Goal: Task Accomplishment & Management: Use online tool/utility

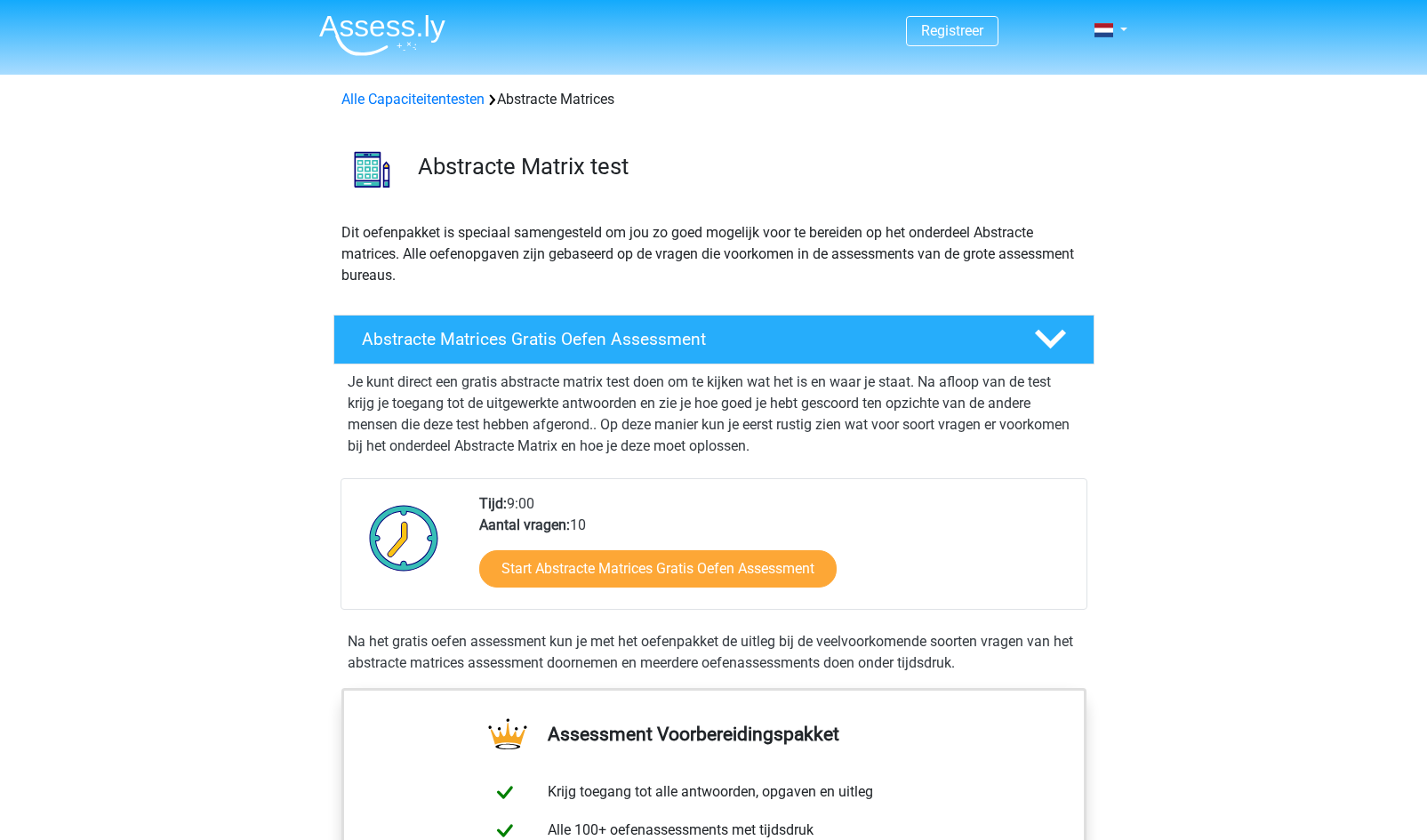
scroll to position [141, 0]
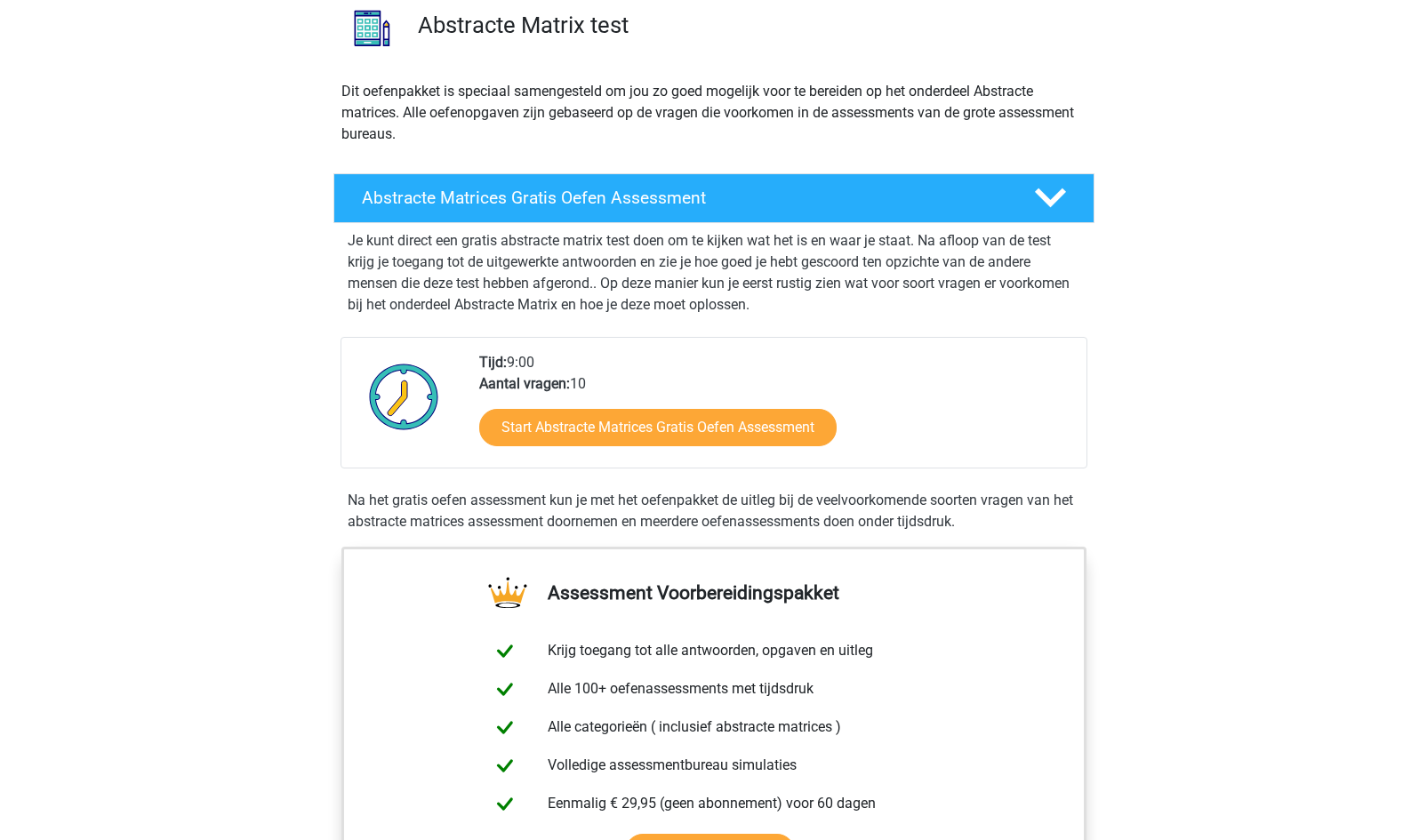
click at [660, 434] on link "Start Abstracte Matrices Gratis Oefen Assessment" at bounding box center [658, 428] width 357 height 38
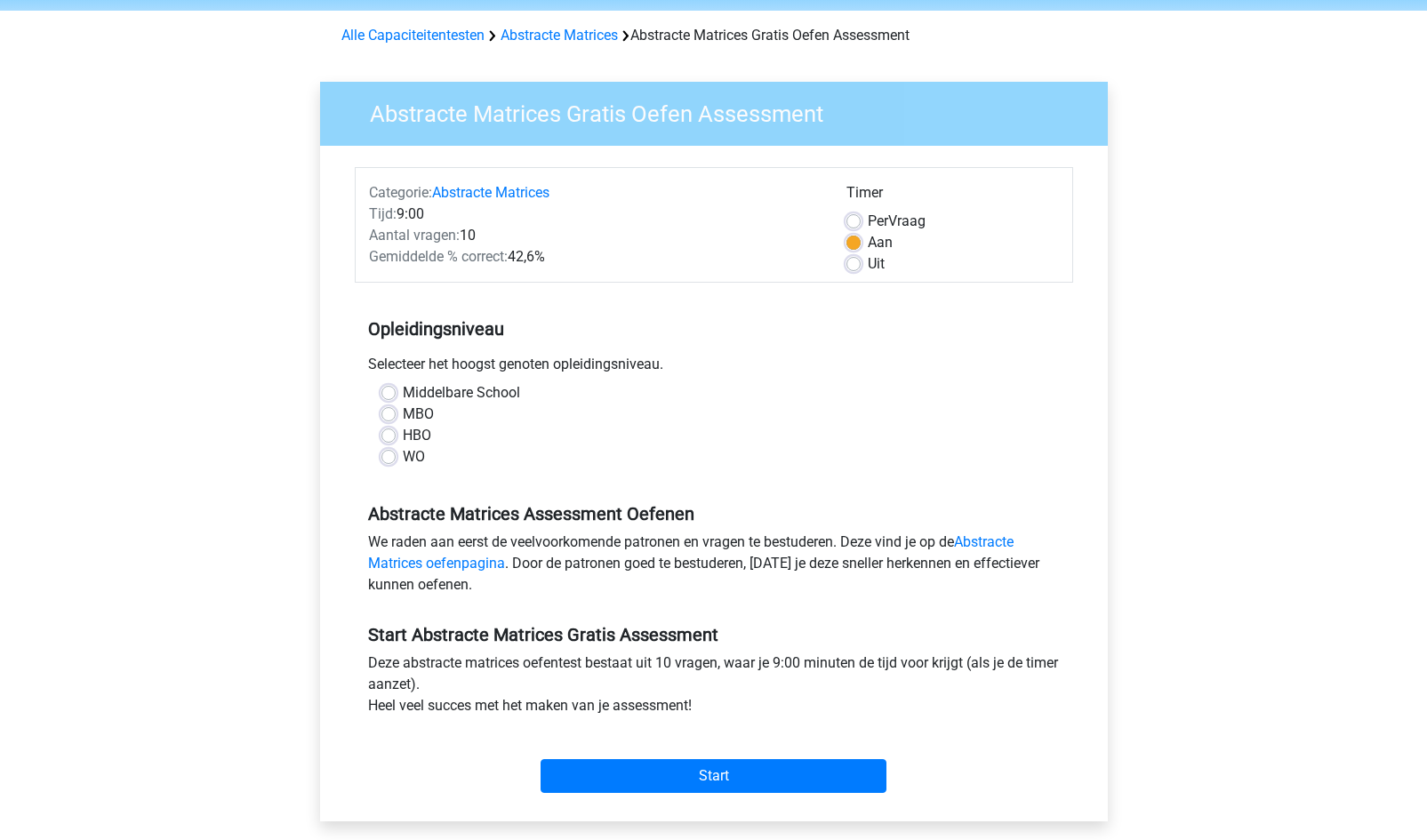
scroll to position [65, 0]
click at [403, 457] on label "WO" at bounding box center [414, 456] width 22 height 22
click at [382, 457] on input "WO" at bounding box center [389, 454] width 14 height 18
radio input "true"
click at [651, 773] on input "Start" at bounding box center [714, 775] width 346 height 34
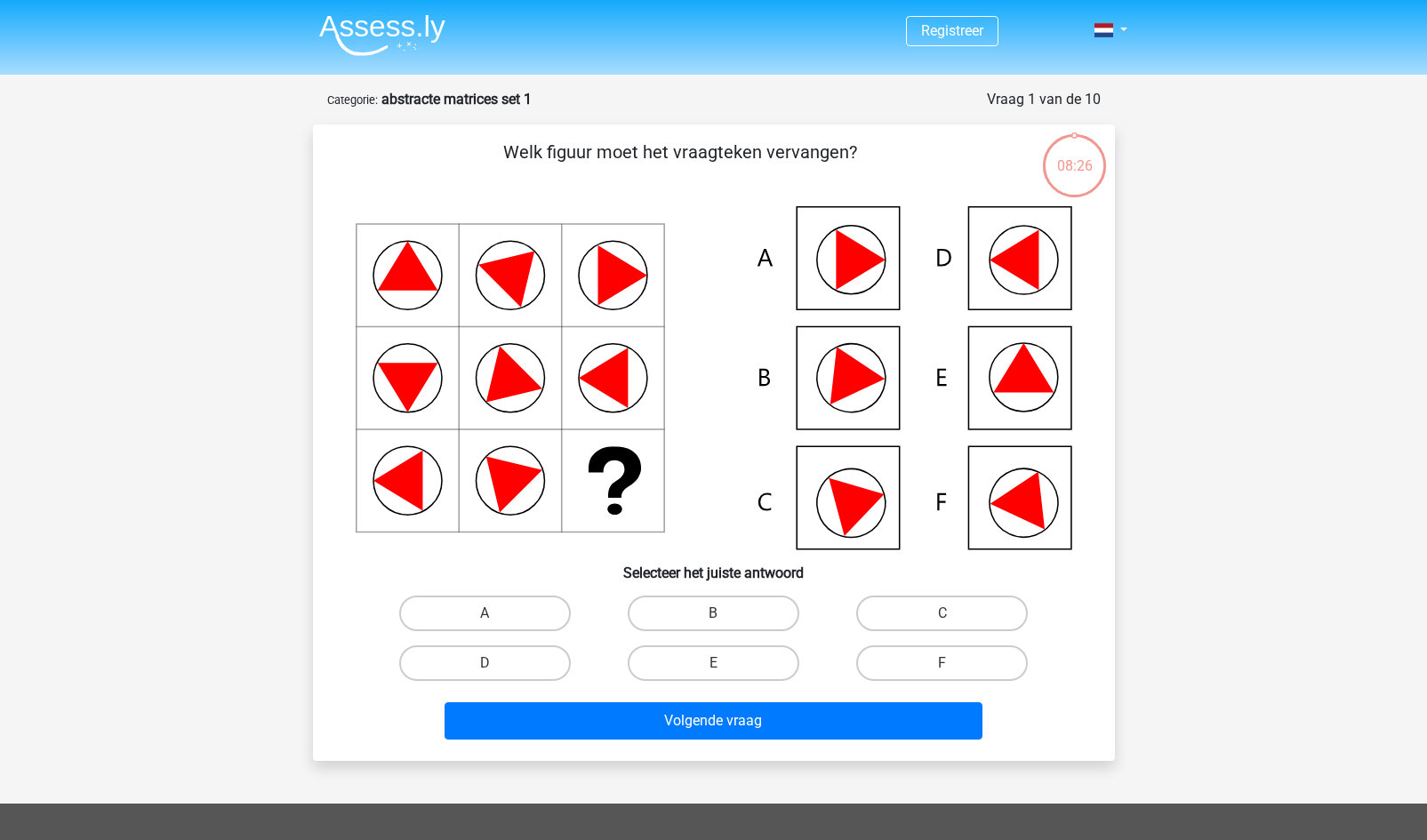
click at [875, 287] on icon at bounding box center [714, 377] width 716 height 343
click at [516, 603] on label "A" at bounding box center [485, 613] width 172 height 36
click at [496, 613] on input "A" at bounding box center [490, 619] width 12 height 12
radio input "true"
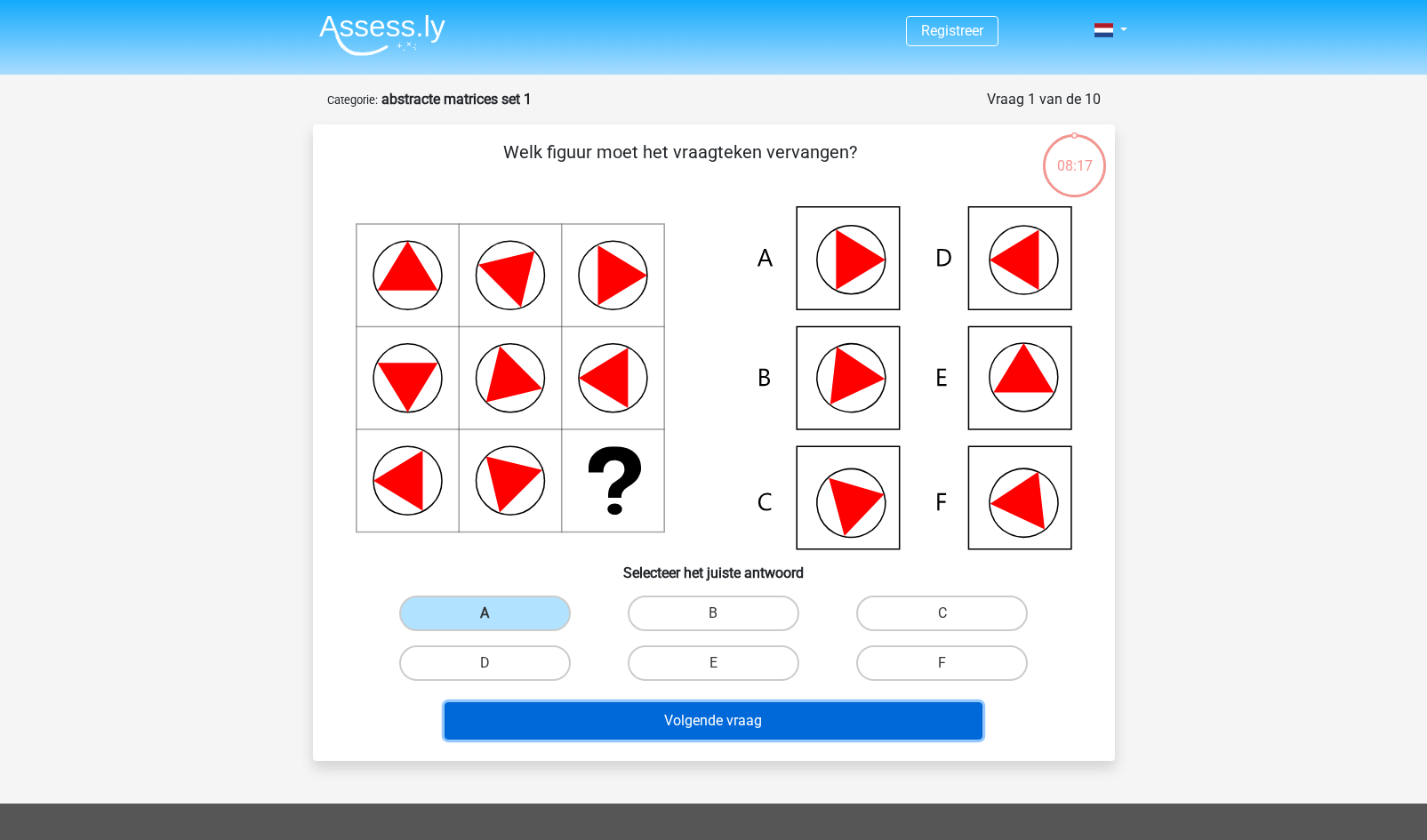
click at [655, 718] on button "Volgende vraag" at bounding box center [714, 721] width 538 height 38
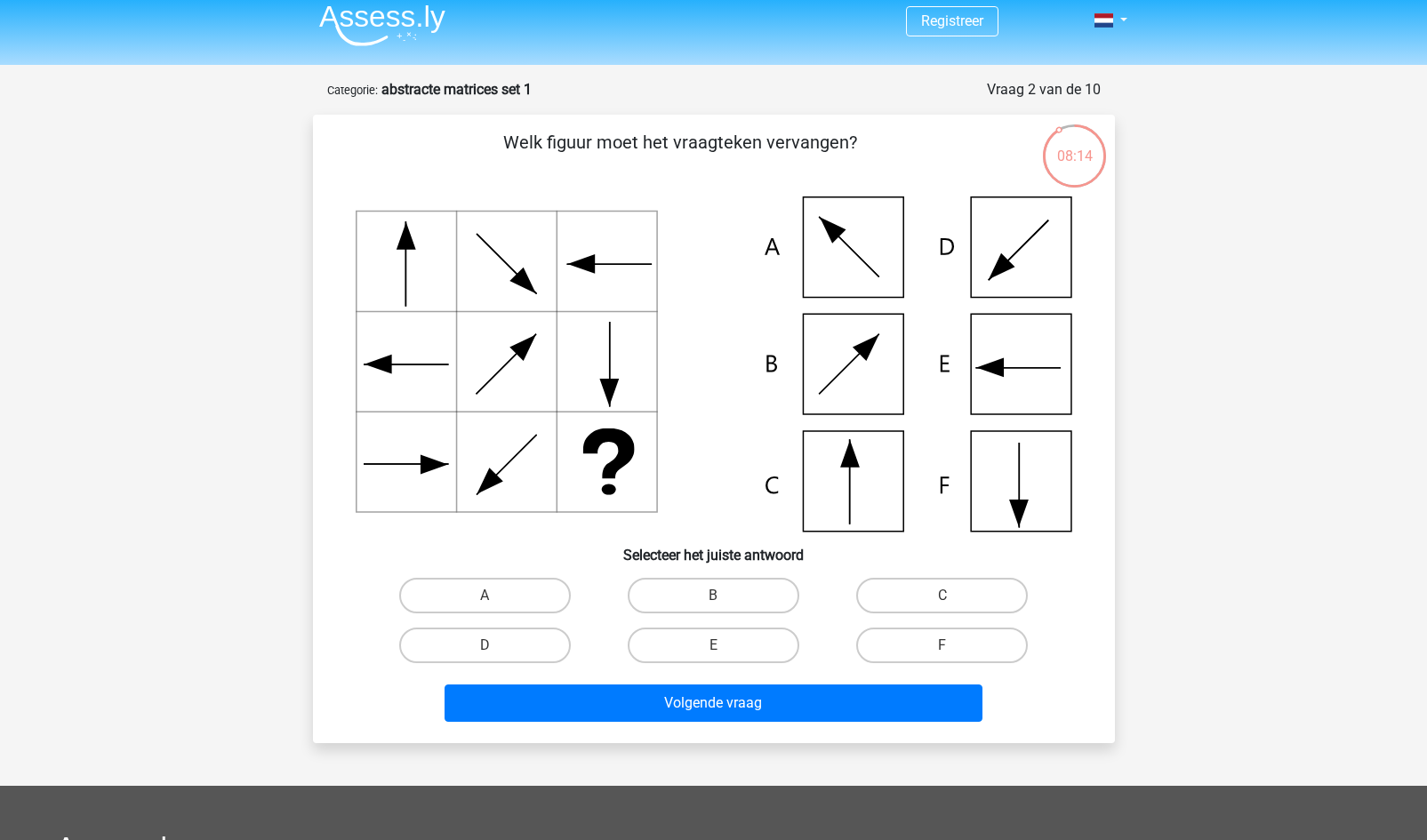
scroll to position [9, 0]
drag, startPoint x: 886, startPoint y: 589, endPoint x: 928, endPoint y: 594, distance: 42.3
click at [928, 594] on label "C" at bounding box center [942, 596] width 172 height 36
click at [942, 596] on input "C" at bounding box center [947, 602] width 12 height 12
radio input "true"
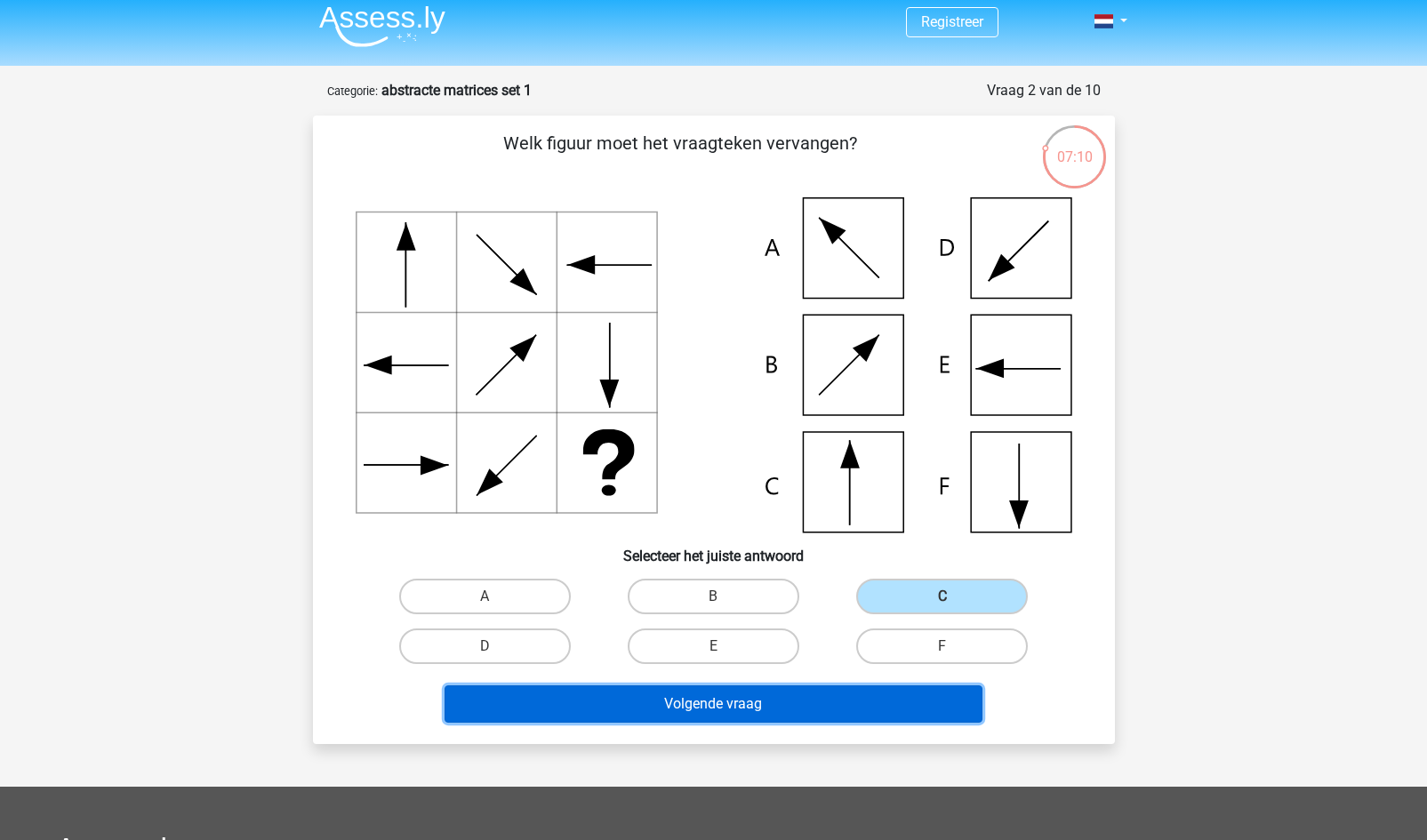
click at [745, 712] on button "Volgende vraag" at bounding box center [714, 704] width 538 height 38
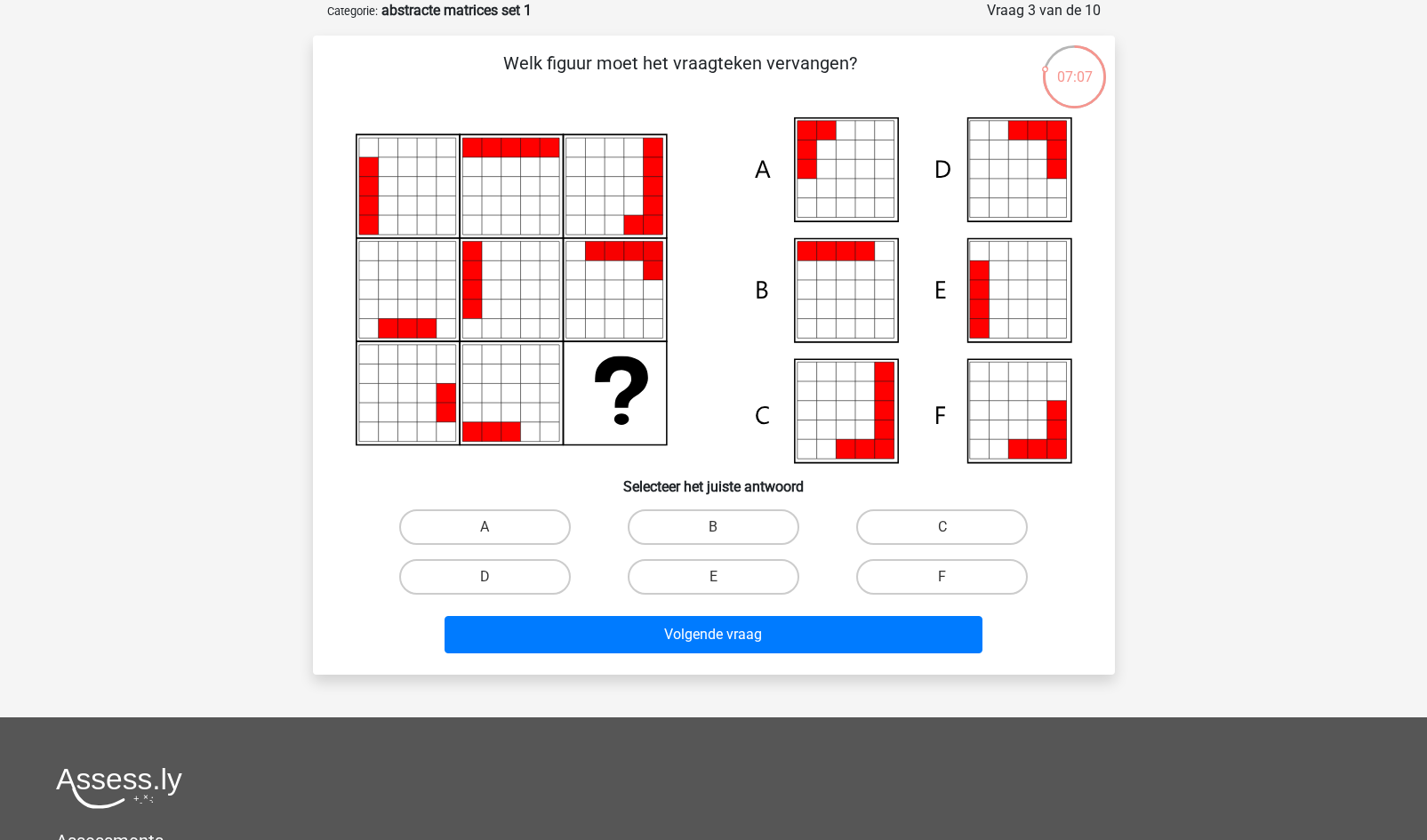
scroll to position [0, 0]
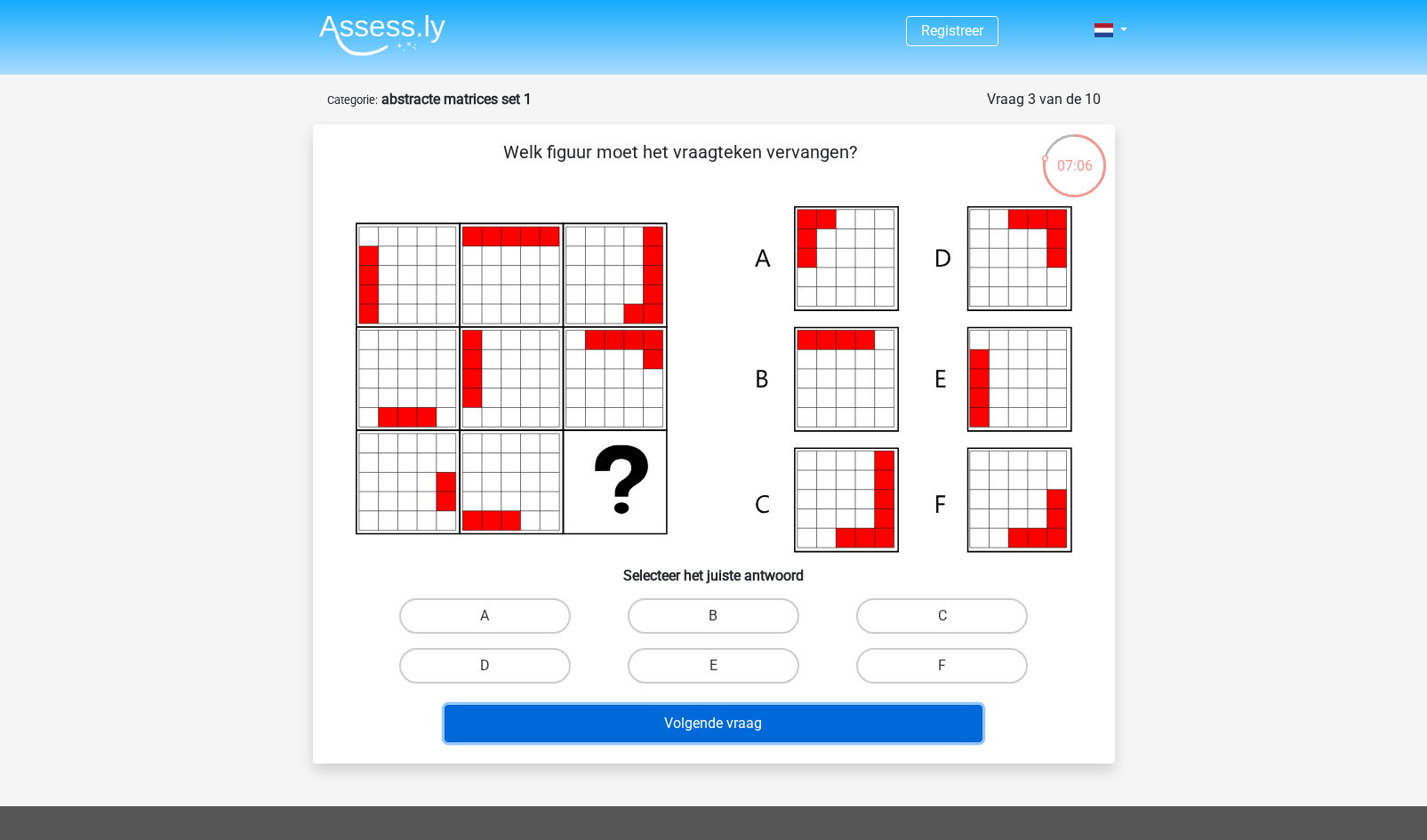
click at [720, 717] on button "Volgende vraag" at bounding box center [714, 724] width 538 height 38
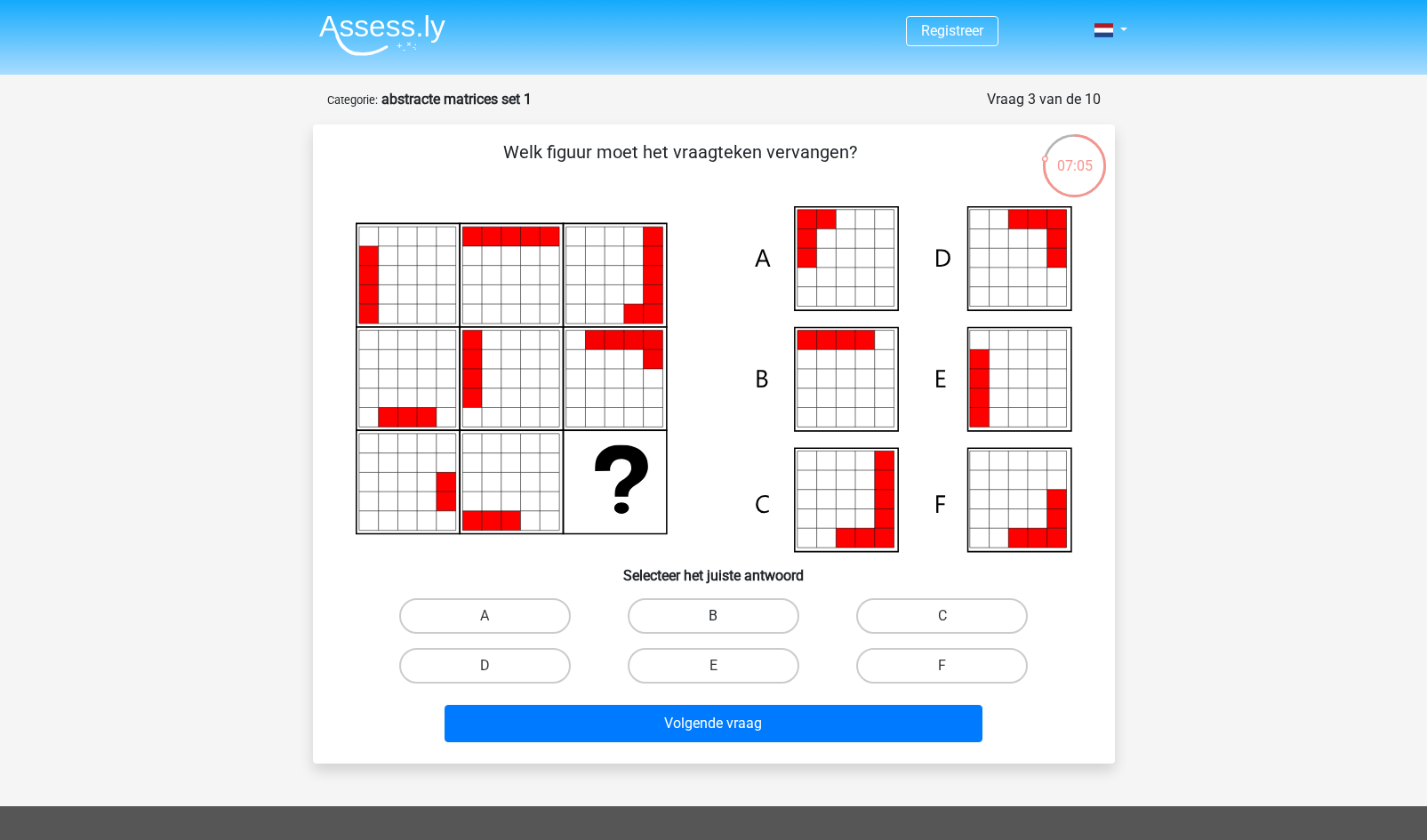
click at [743, 601] on label "B" at bounding box center [714, 616] width 172 height 36
click at [724, 616] on input "B" at bounding box center [718, 621] width 12 height 12
radio input "true"
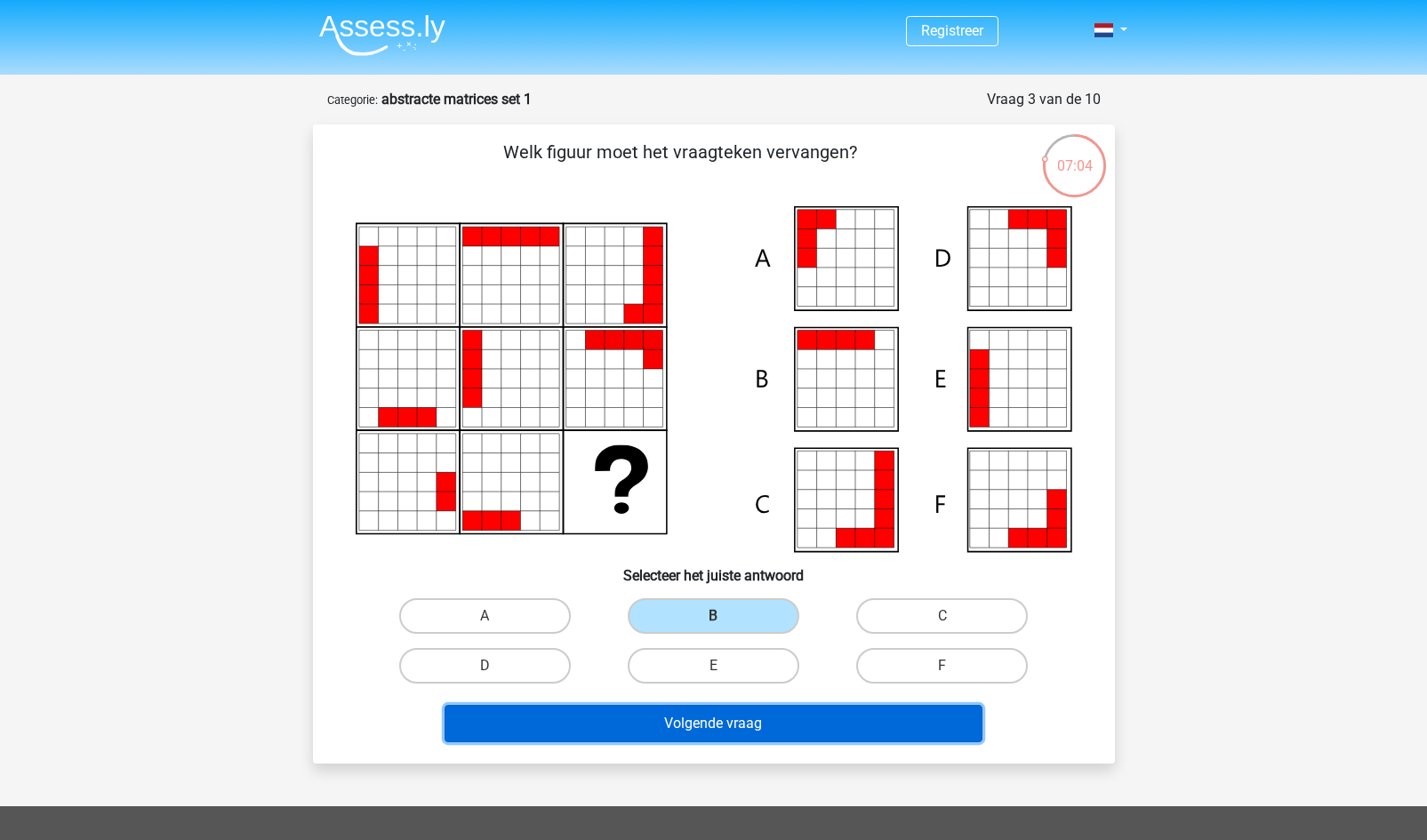
click at [757, 719] on button "Volgende vraag" at bounding box center [714, 724] width 538 height 38
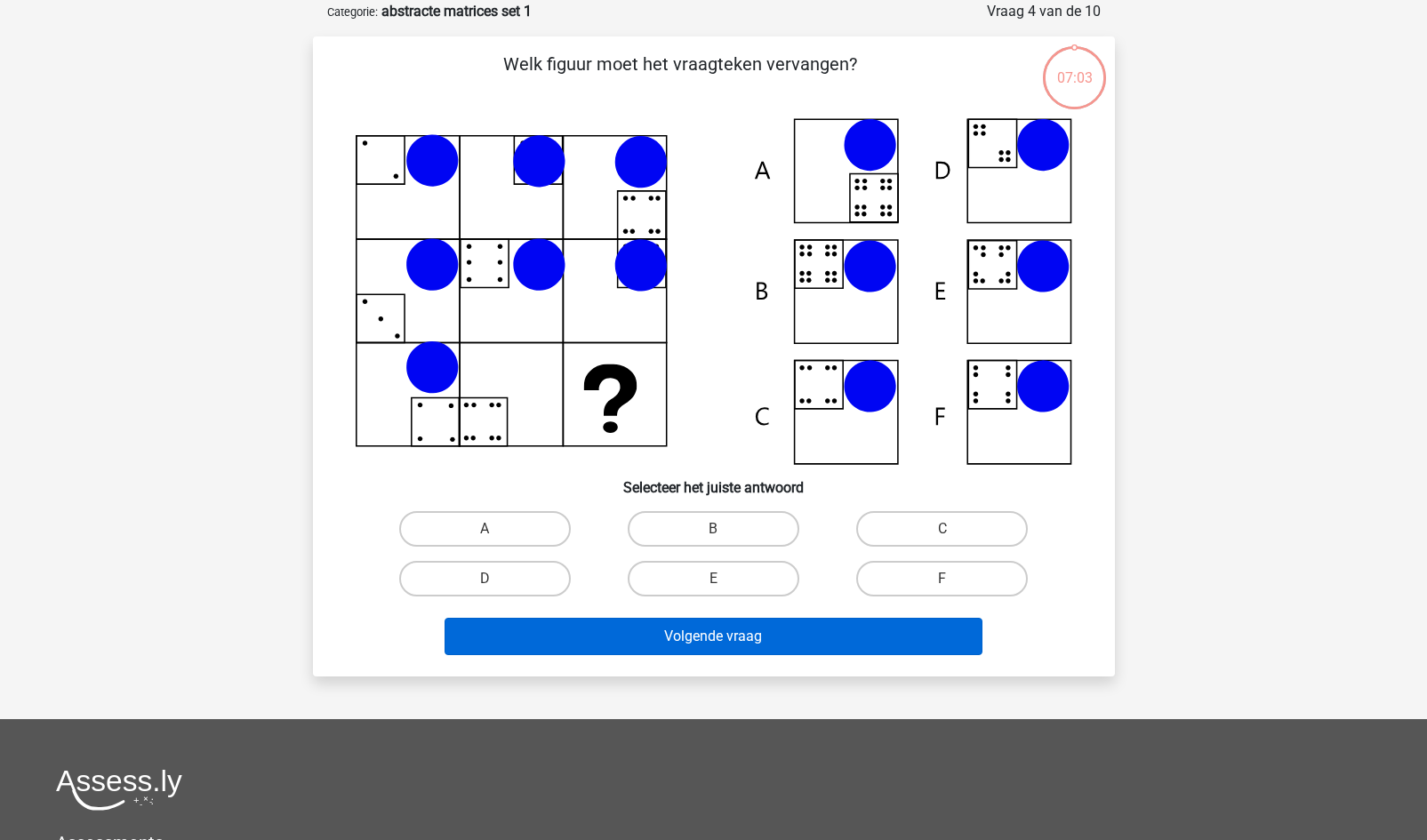
scroll to position [89, 0]
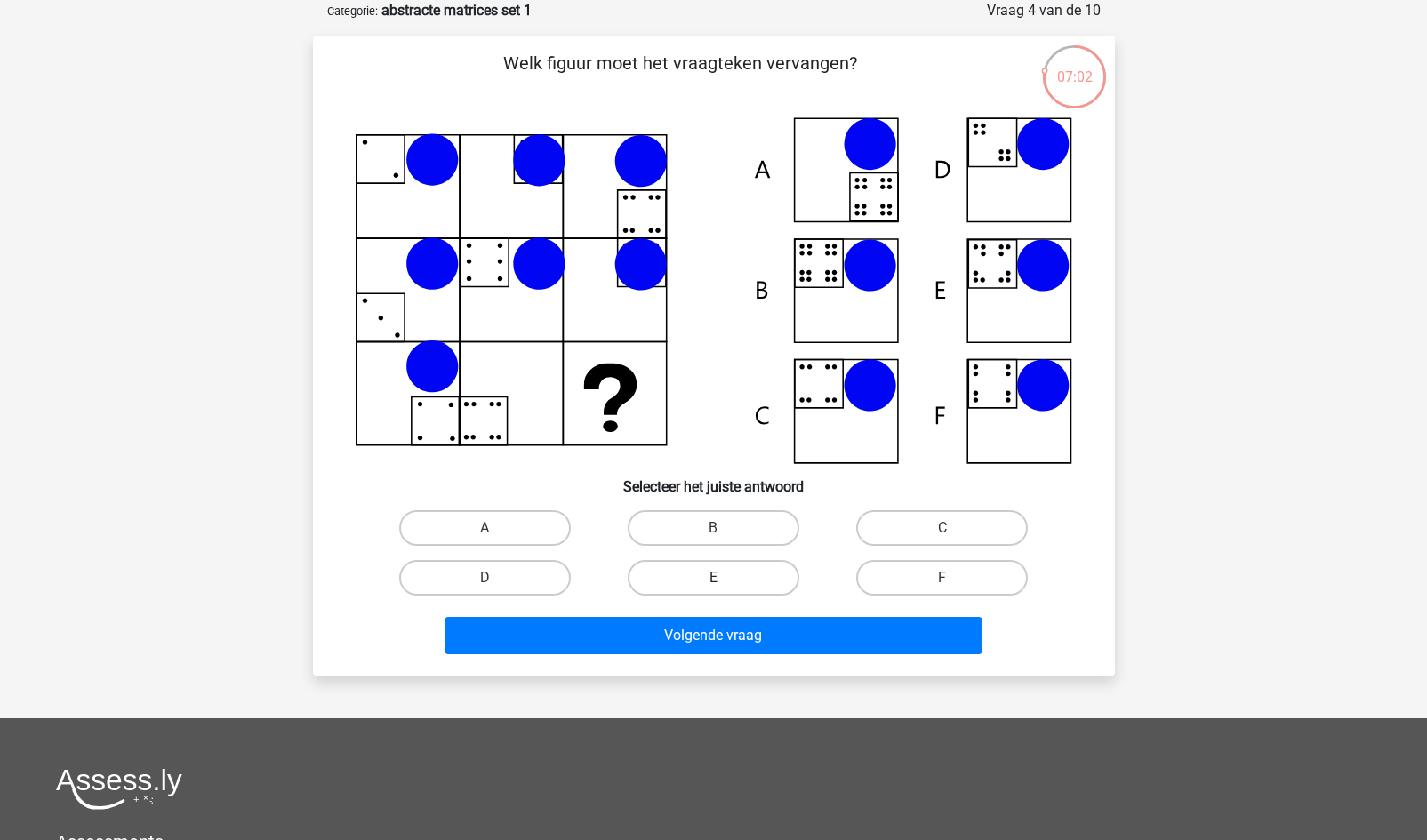
click at [734, 576] on label "E" at bounding box center [714, 578] width 172 height 36
click at [724, 577] on input "E" at bounding box center [718, 583] width 12 height 12
radio input "true"
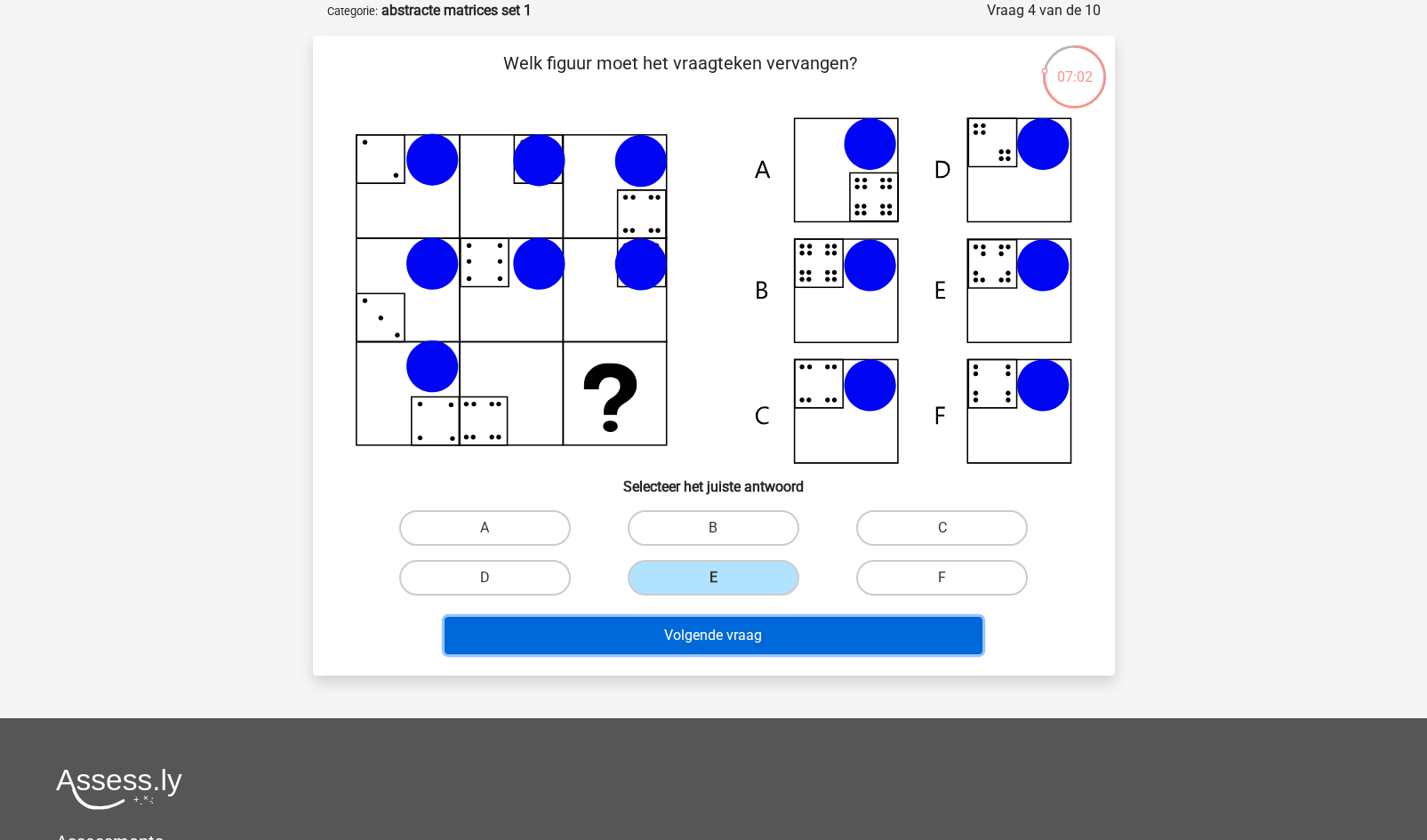
click at [711, 640] on button "Volgende vraag" at bounding box center [714, 636] width 538 height 38
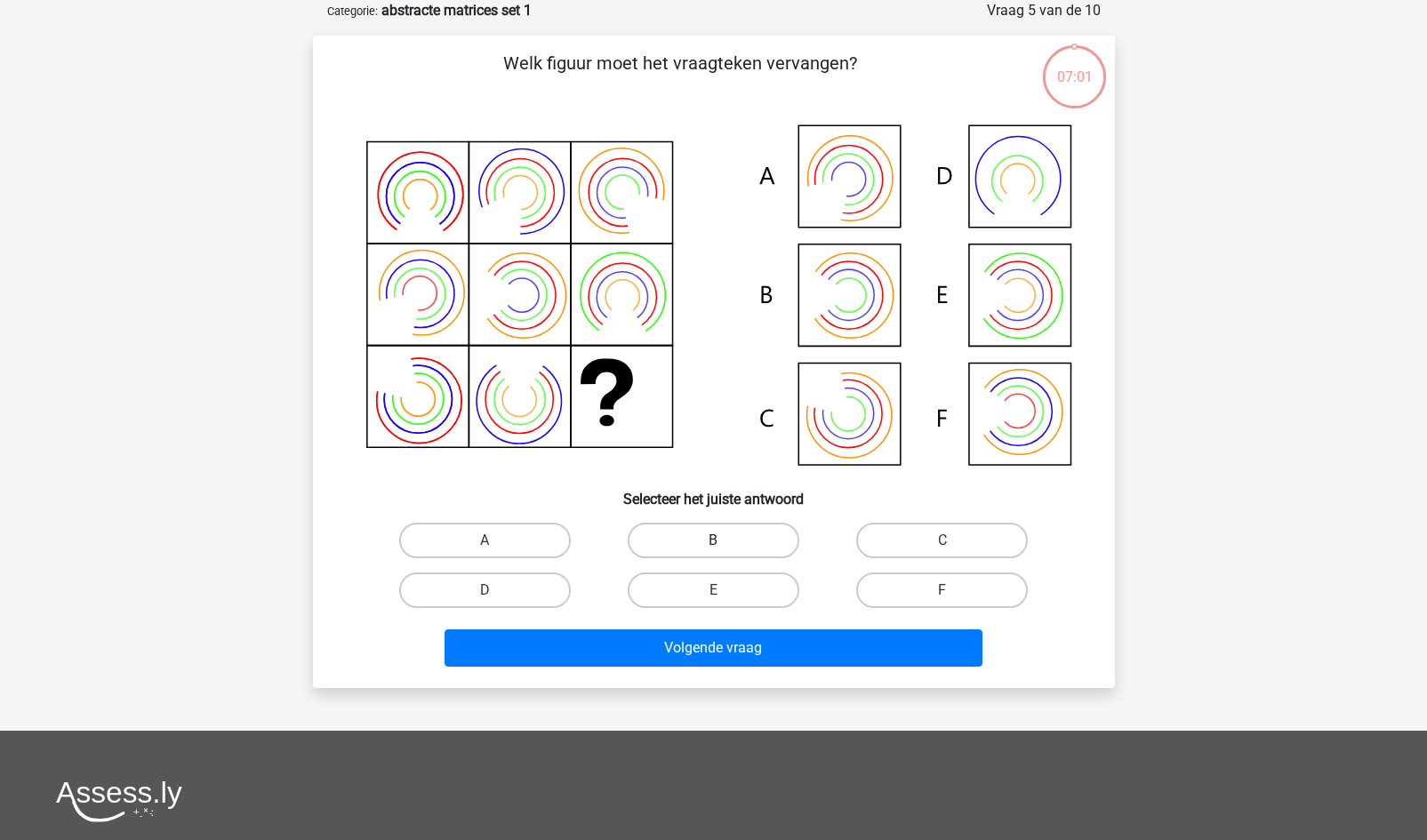
click at [712, 545] on label "B" at bounding box center [714, 541] width 172 height 36
click at [713, 545] on input "B" at bounding box center [718, 546] width 12 height 12
radio input "true"
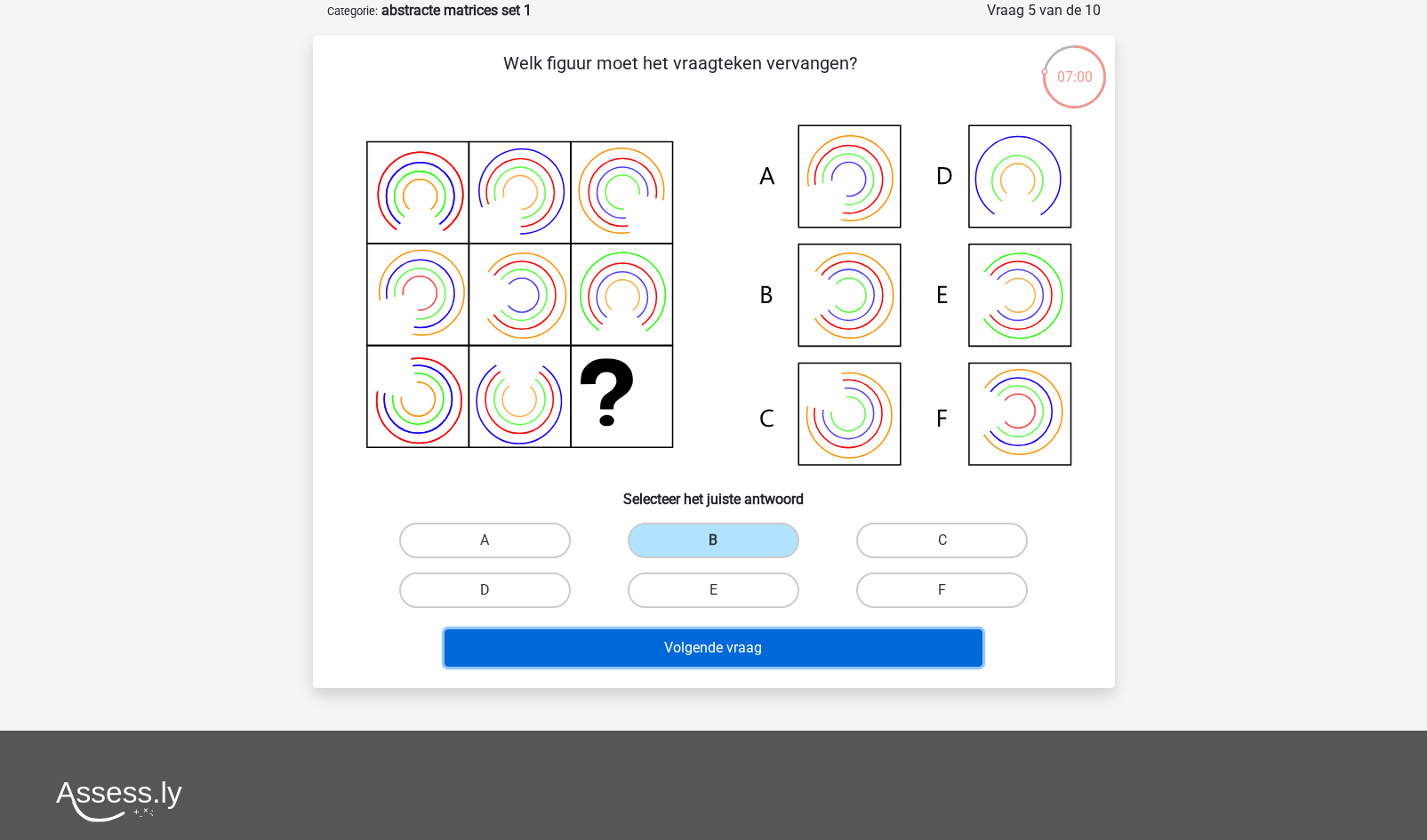
click at [701, 650] on button "Volgende vraag" at bounding box center [714, 648] width 538 height 38
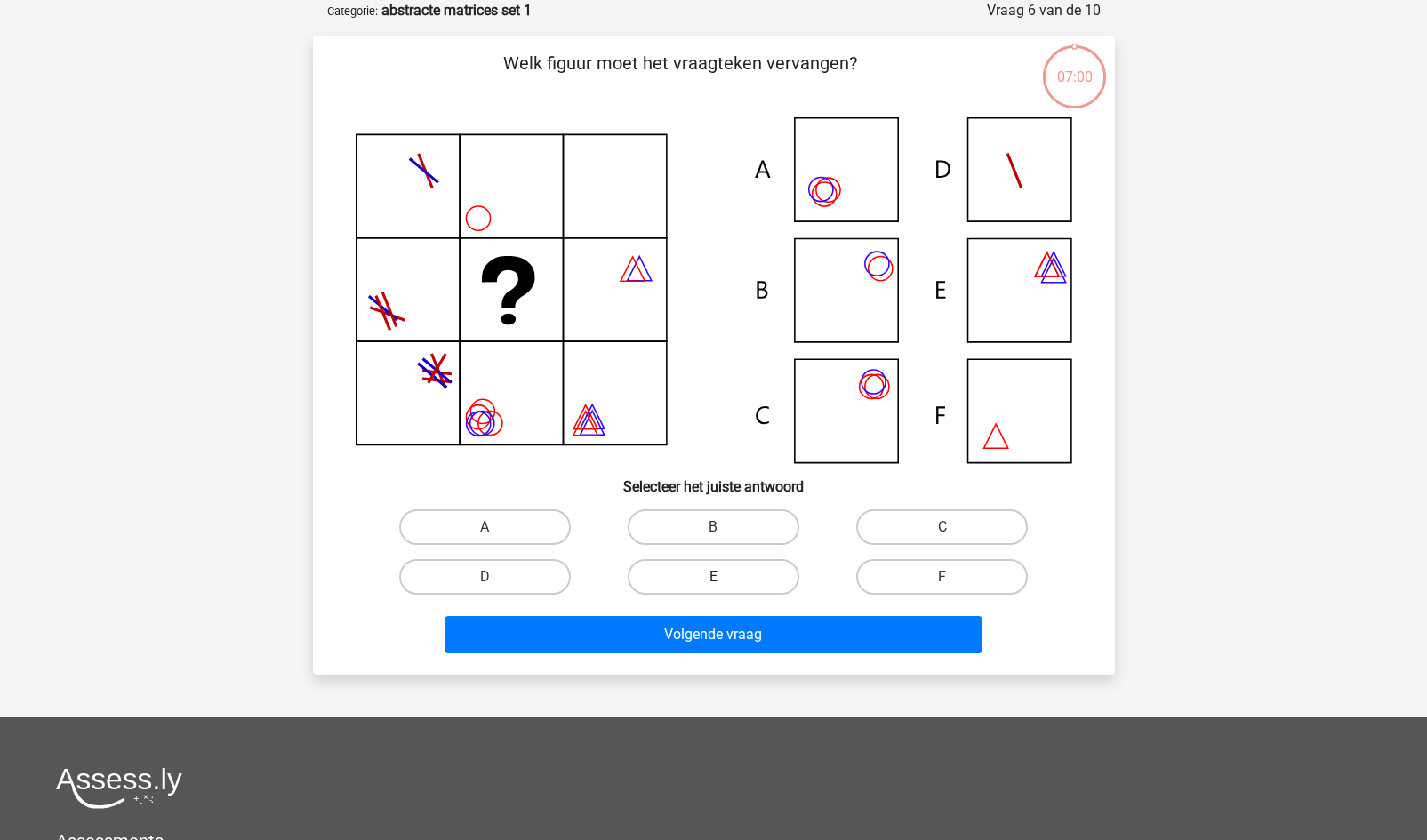
click at [730, 586] on label "E" at bounding box center [714, 577] width 172 height 36
click at [724, 586] on input "E" at bounding box center [718, 582] width 12 height 12
radio input "true"
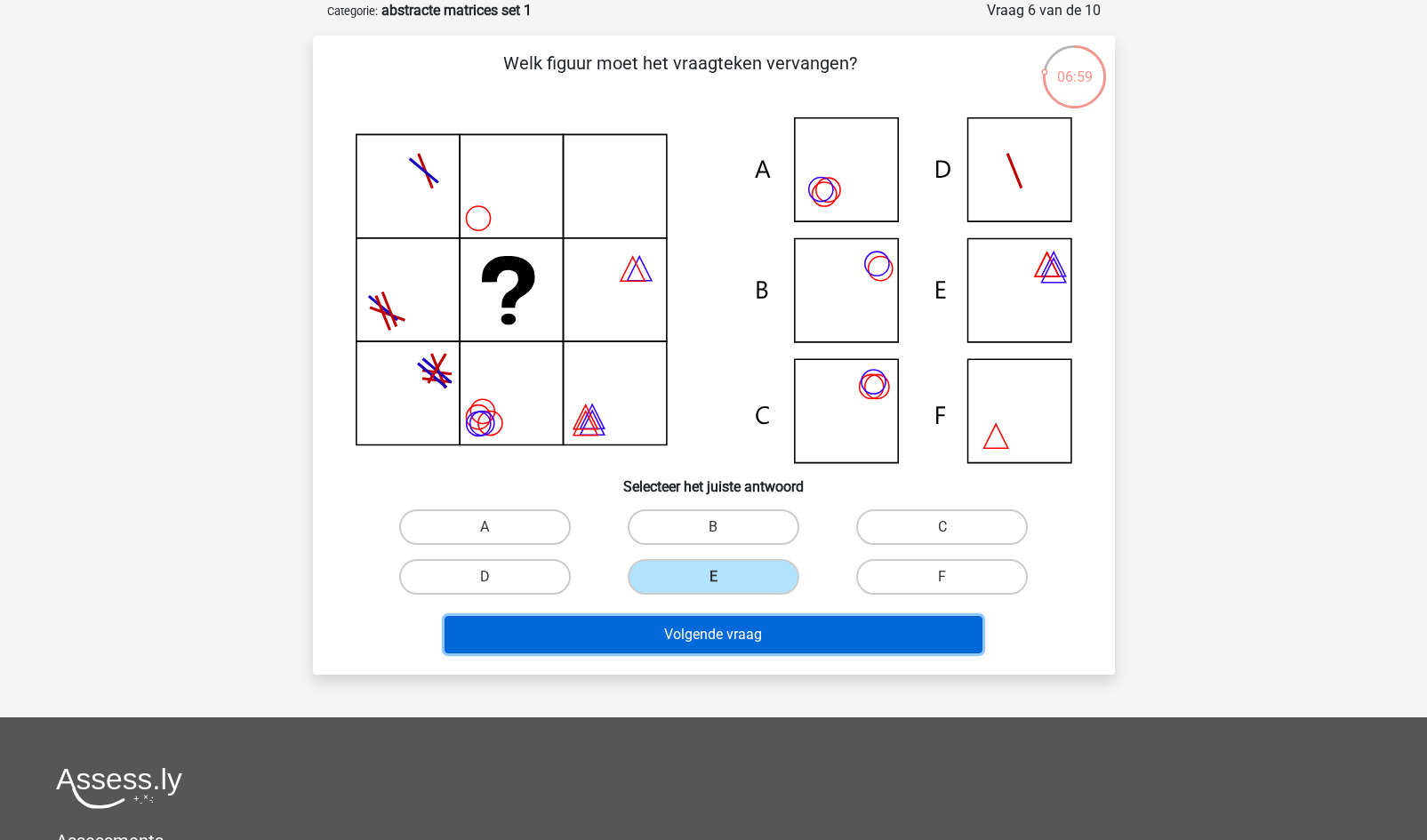
click at [712, 650] on button "Volgende vraag" at bounding box center [714, 635] width 538 height 38
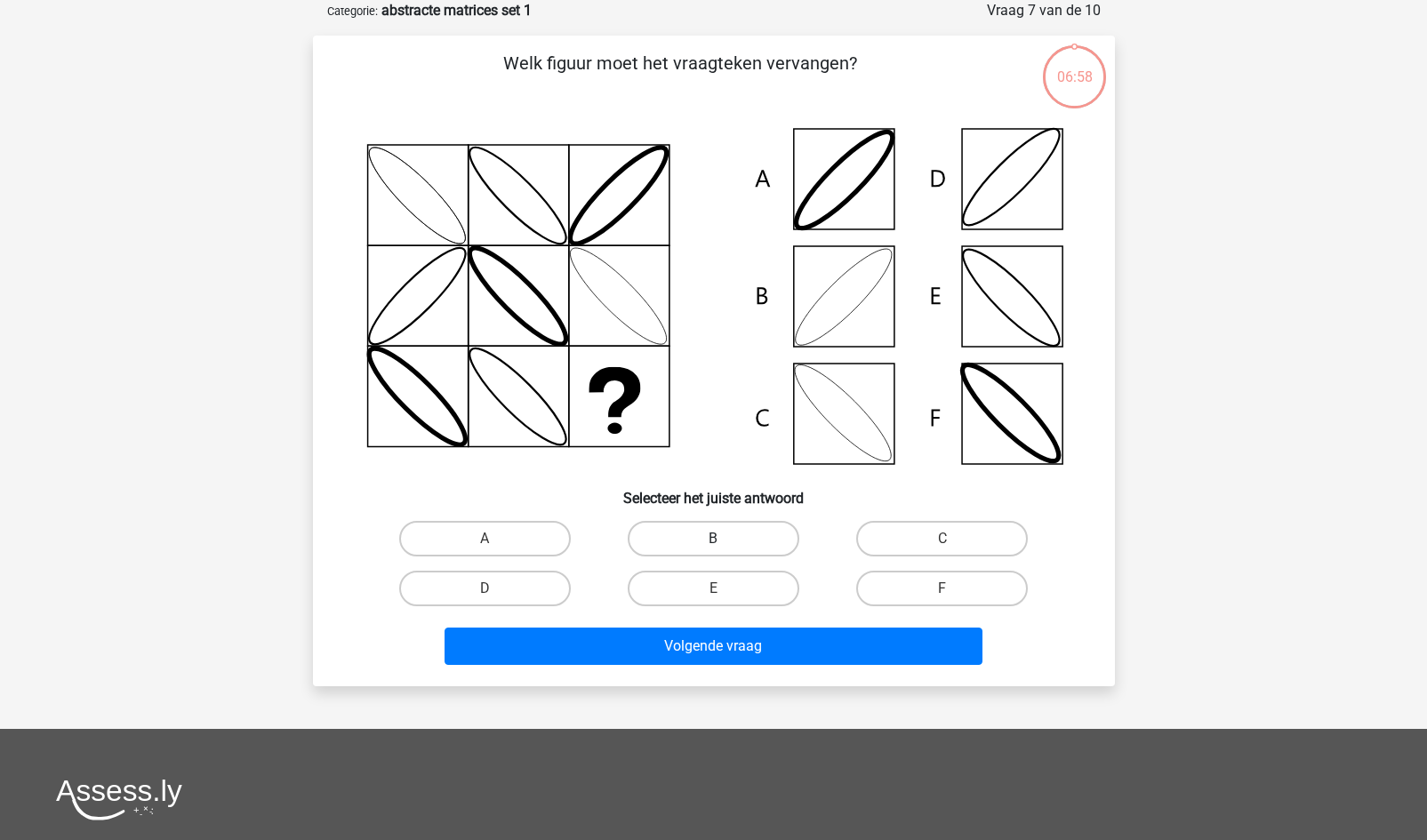
click at [700, 538] on label "B" at bounding box center [714, 539] width 172 height 36
click at [713, 539] on input "B" at bounding box center [718, 544] width 12 height 12
radio input "true"
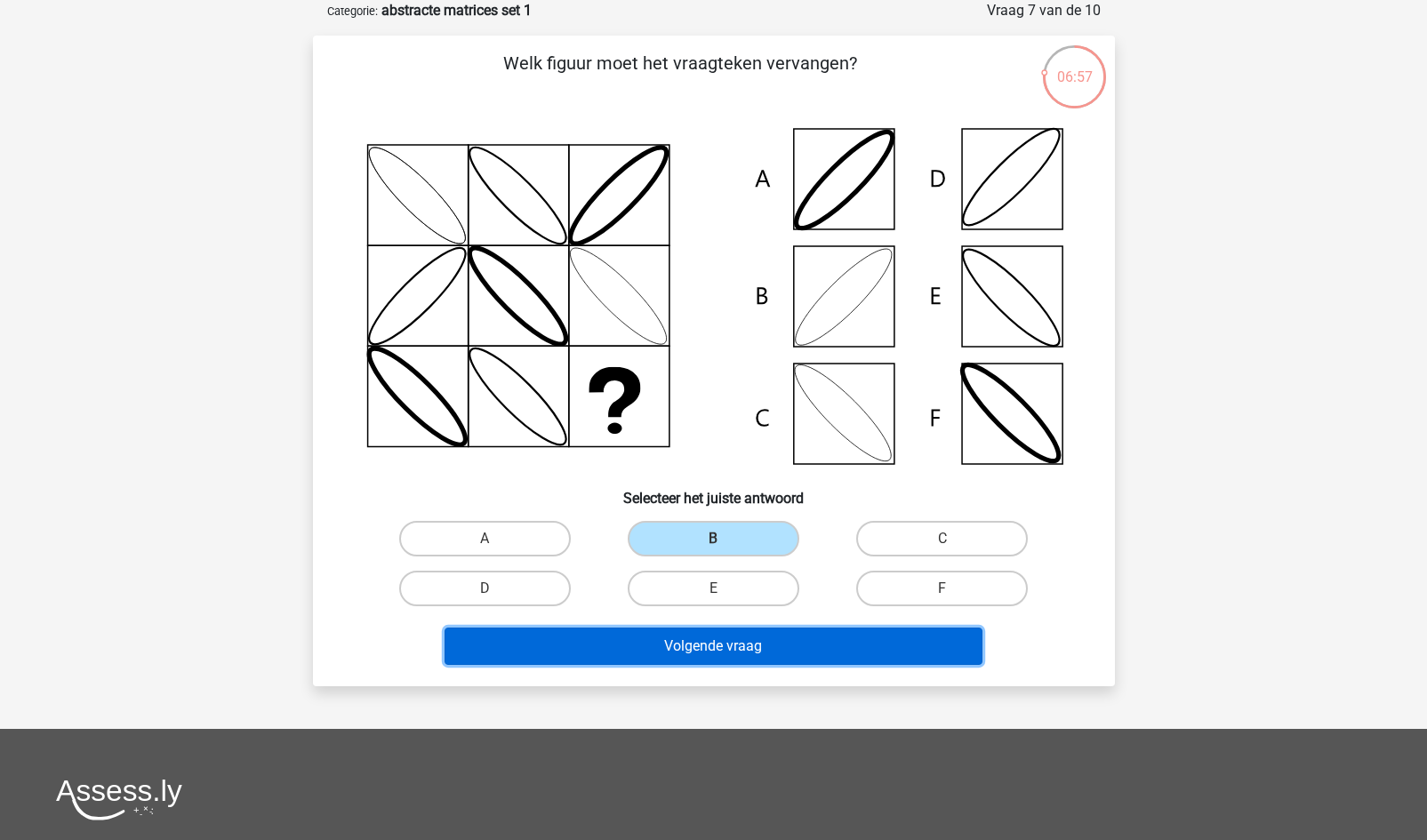
click at [672, 646] on button "Volgende vraag" at bounding box center [714, 647] width 538 height 38
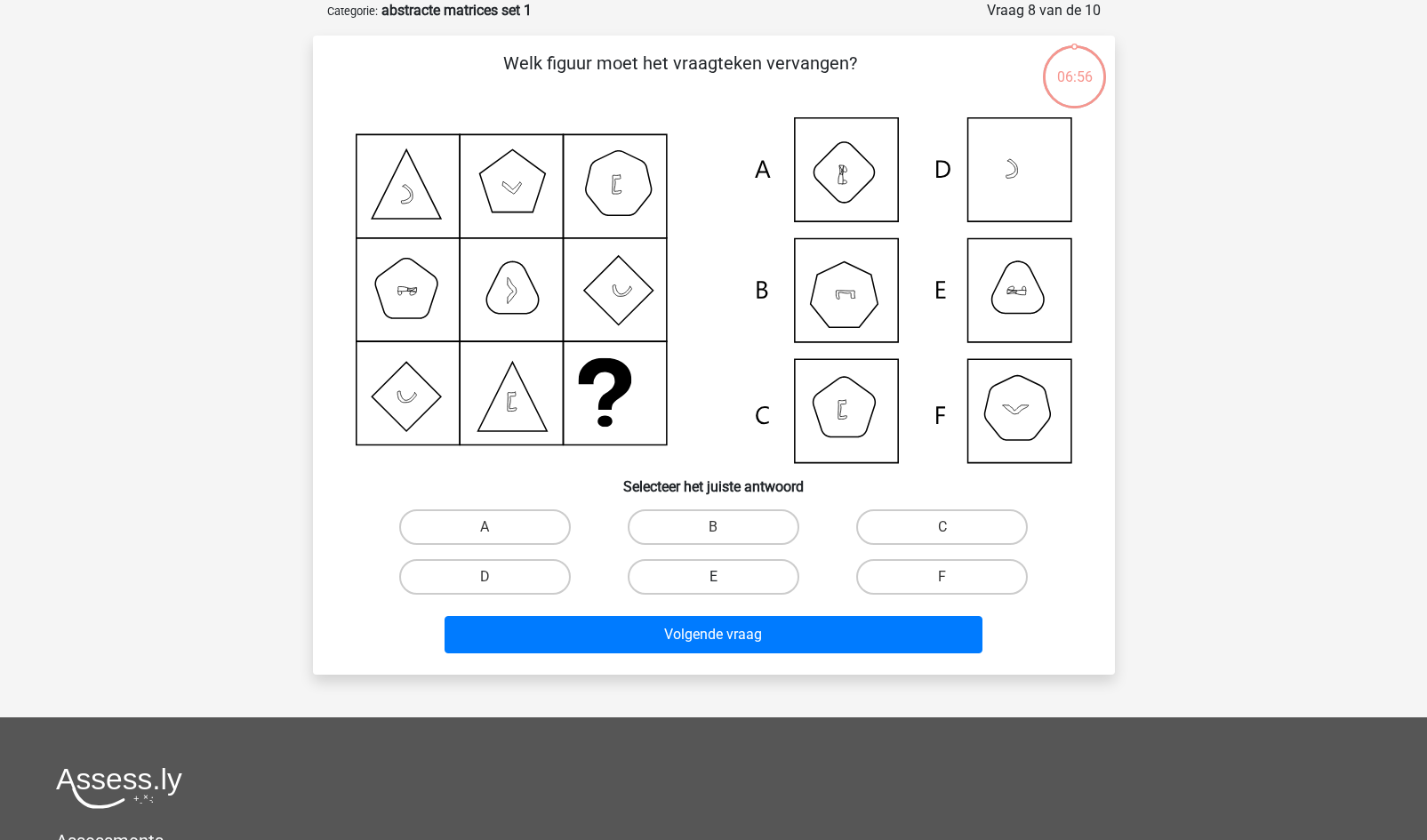
click at [698, 567] on label "E" at bounding box center [714, 577] width 172 height 36
click at [713, 576] on input "E" at bounding box center [718, 582] width 12 height 12
radio input "true"
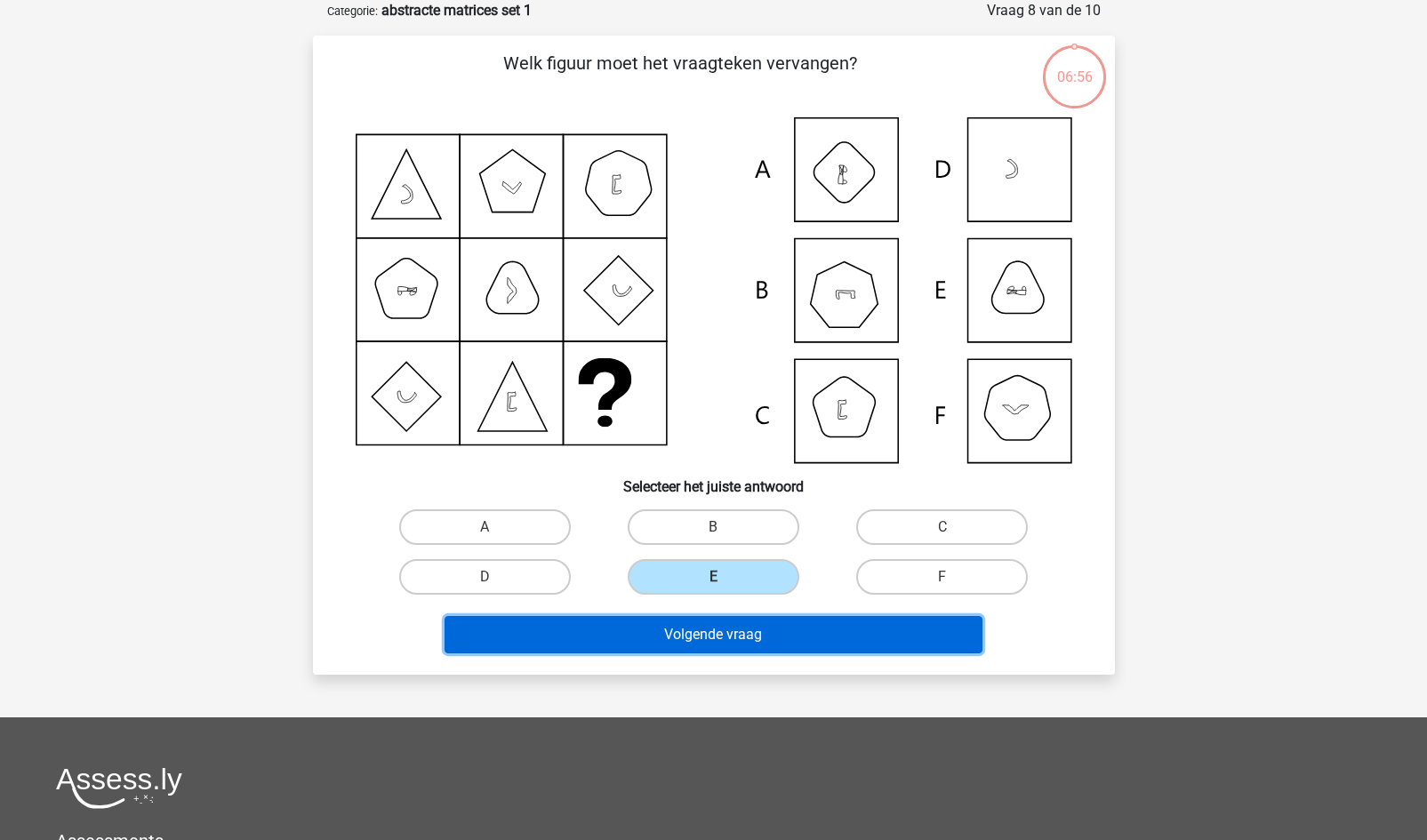
click at [676, 628] on button "Volgende vraag" at bounding box center [714, 635] width 538 height 38
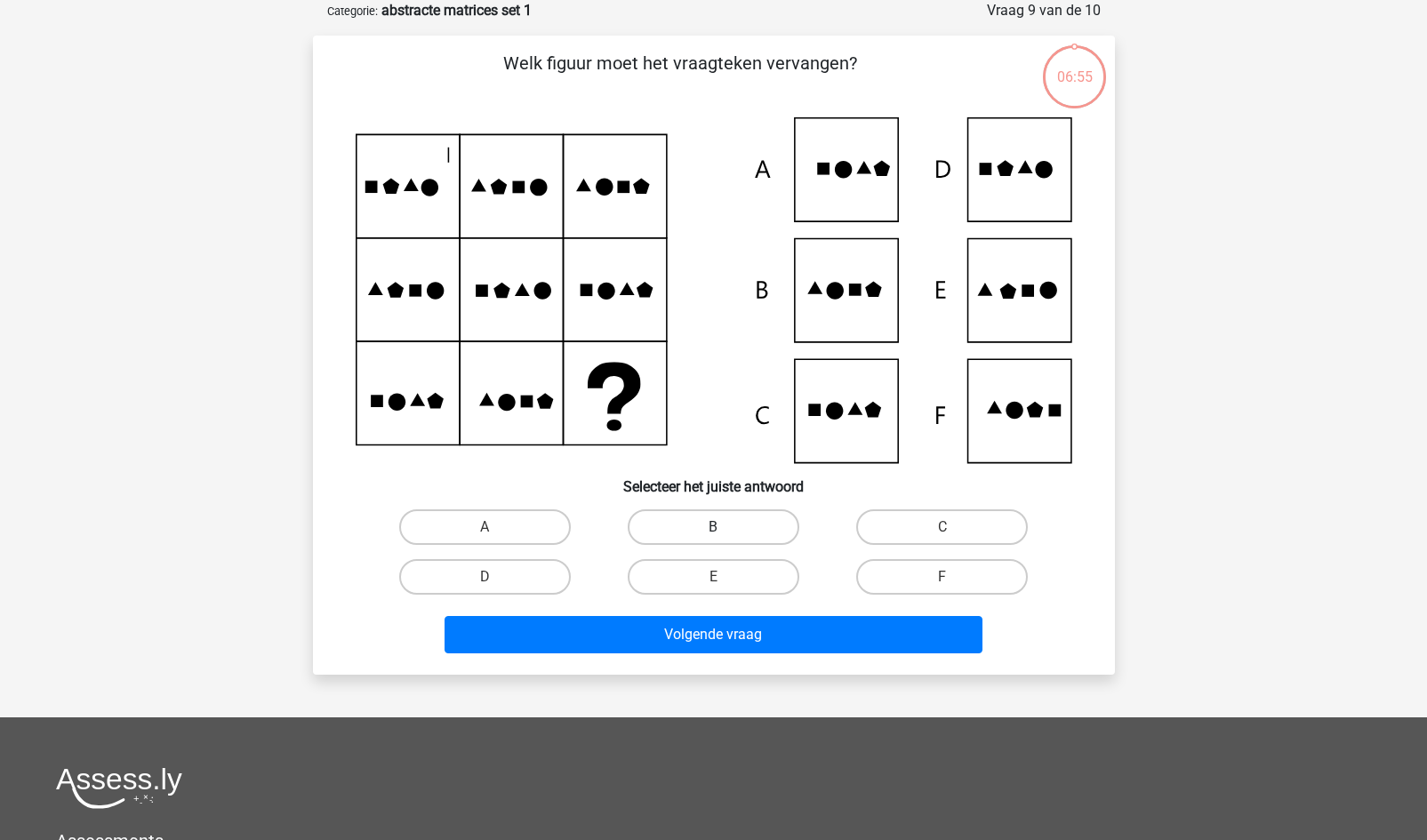
click at [668, 526] on label "B" at bounding box center [714, 527] width 172 height 36
click at [713, 527] on input "B" at bounding box center [718, 532] width 12 height 12
radio input "true"
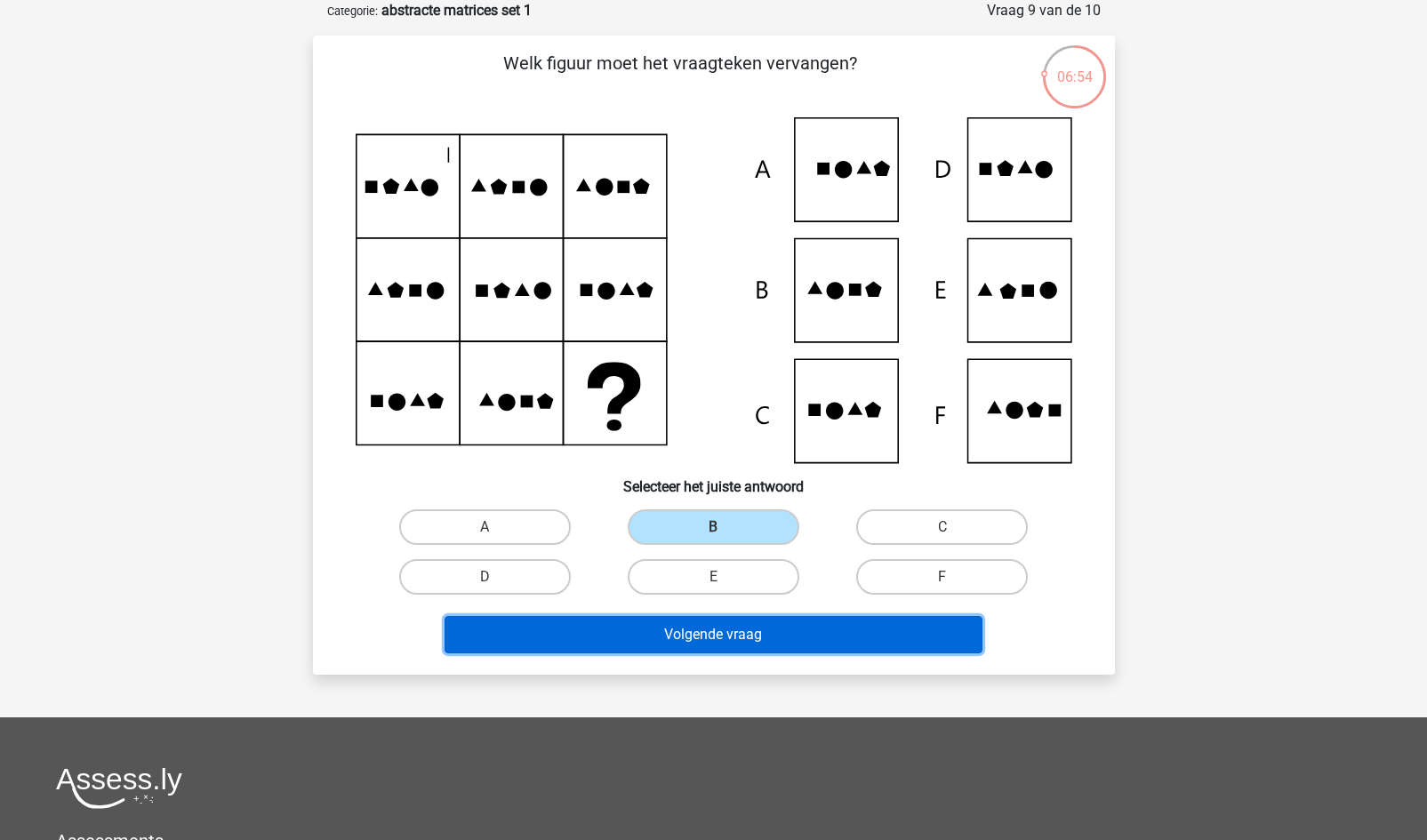
click at [653, 647] on button "Volgende vraag" at bounding box center [714, 635] width 538 height 38
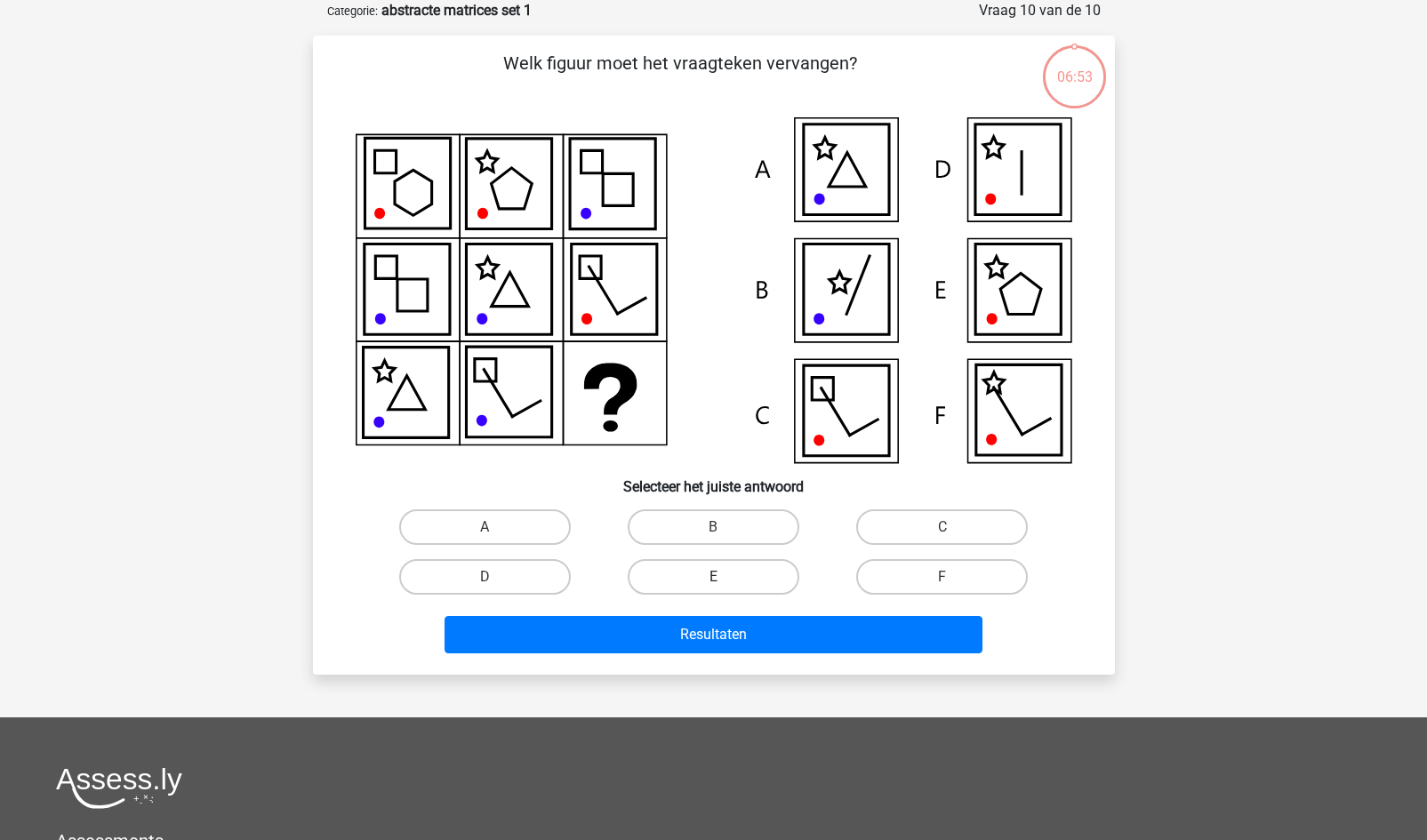
click at [698, 586] on label "E" at bounding box center [714, 577] width 172 height 36
click at [713, 586] on input "E" at bounding box center [718, 582] width 12 height 12
radio input "true"
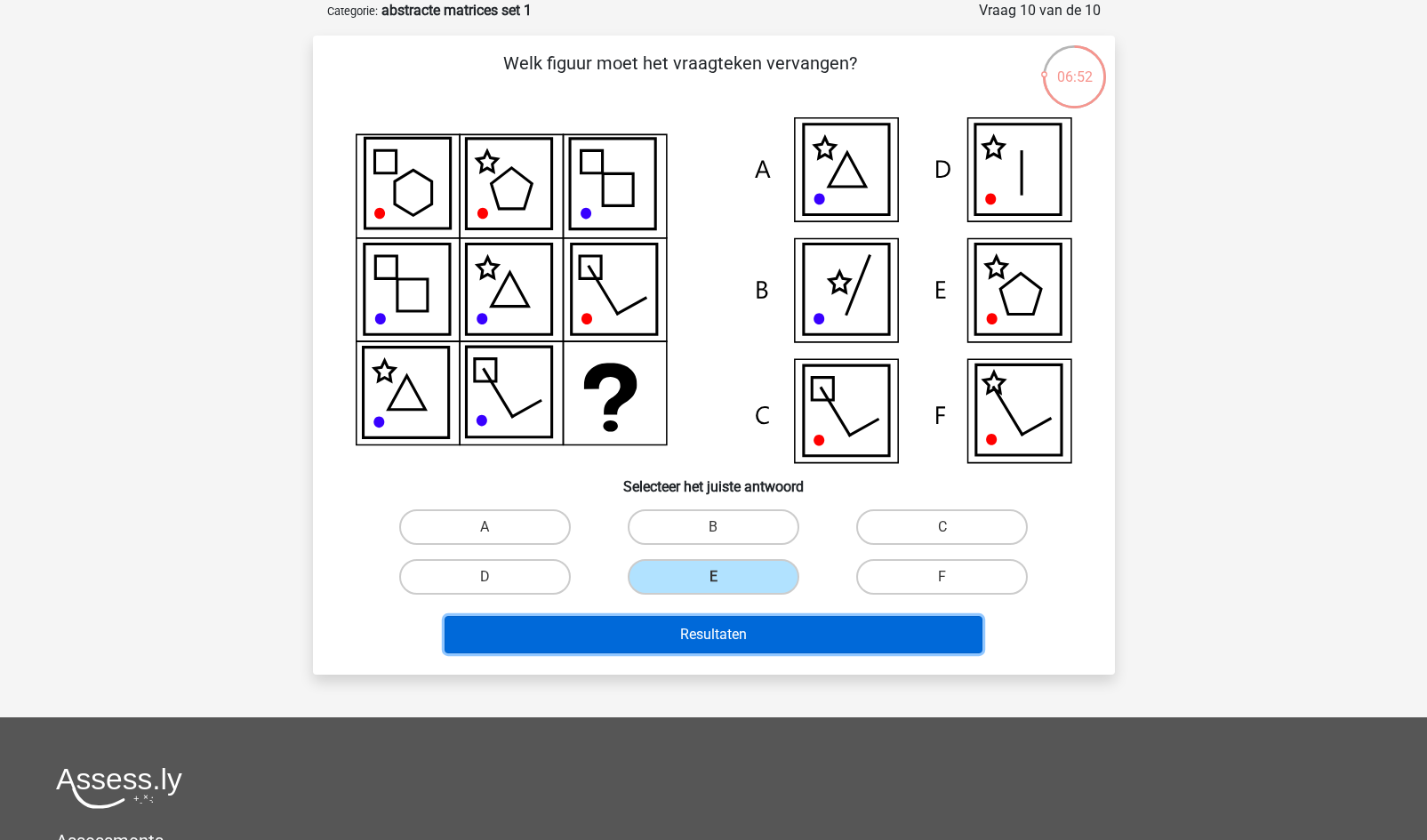
click at [664, 648] on button "Resultaten" at bounding box center [714, 635] width 538 height 38
